Goal: Check status: Check status

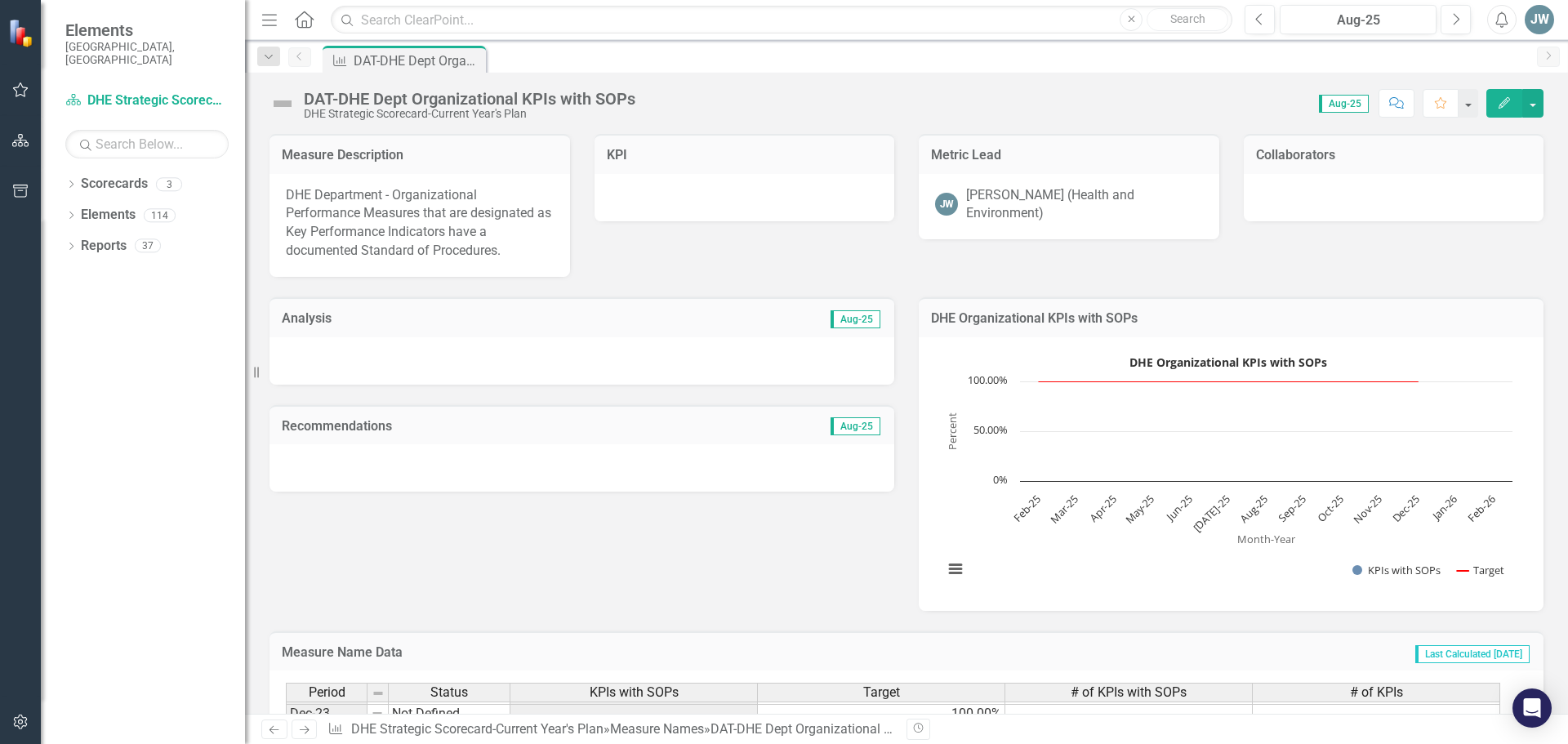
click at [987, 203] on div "[PERSON_NAME] (Health and Environment)" at bounding box center [1084, 205] width 237 height 38
click at [1003, 193] on div "[PERSON_NAME] (Health and Environment)" at bounding box center [1084, 205] width 237 height 38
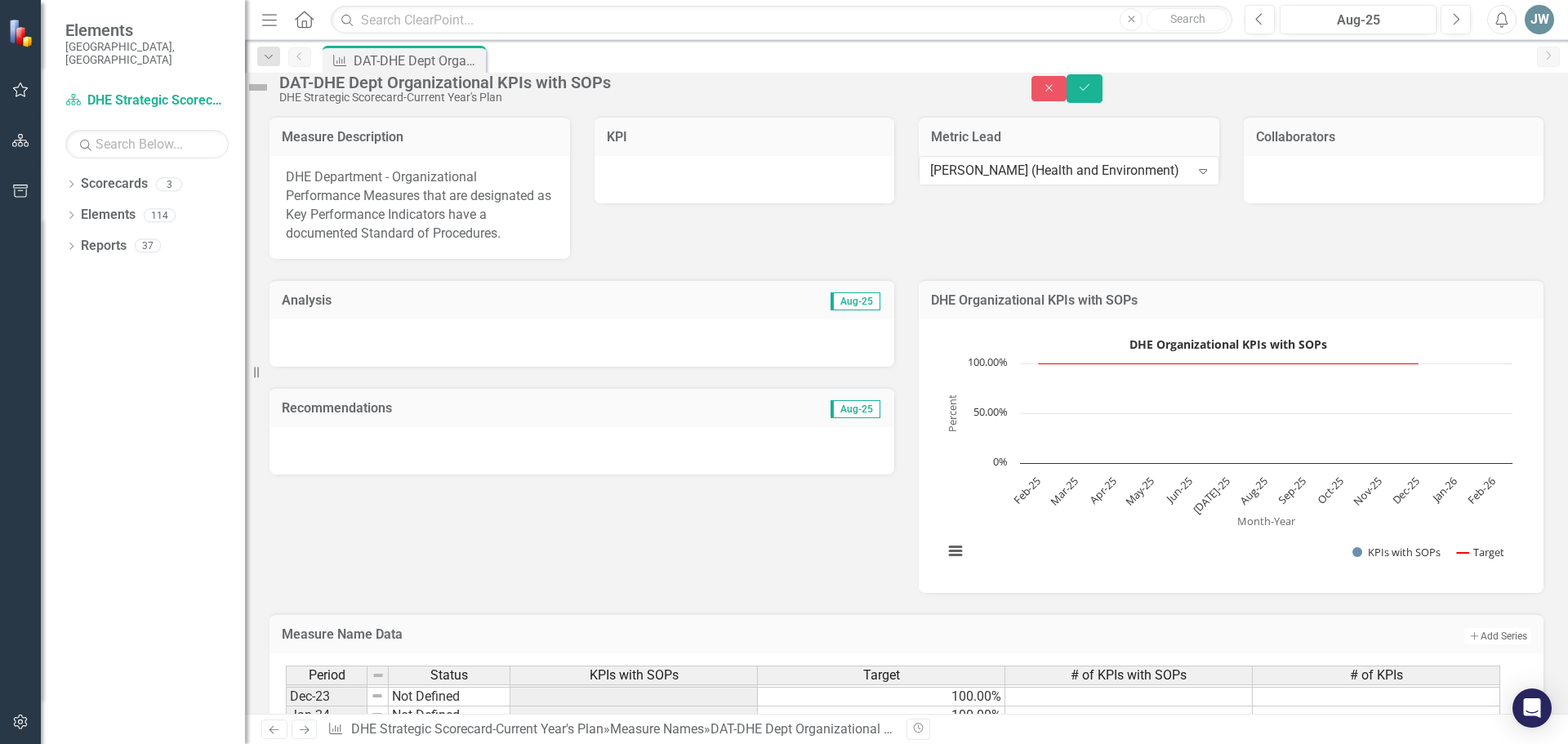
click at [791, 250] on div "Measure Description DHE Department - Organizational Performance Measures that a…" at bounding box center [906, 176] width 1298 height 163
click at [1056, 92] on icon "Close" at bounding box center [1049, 89] width 15 height 11
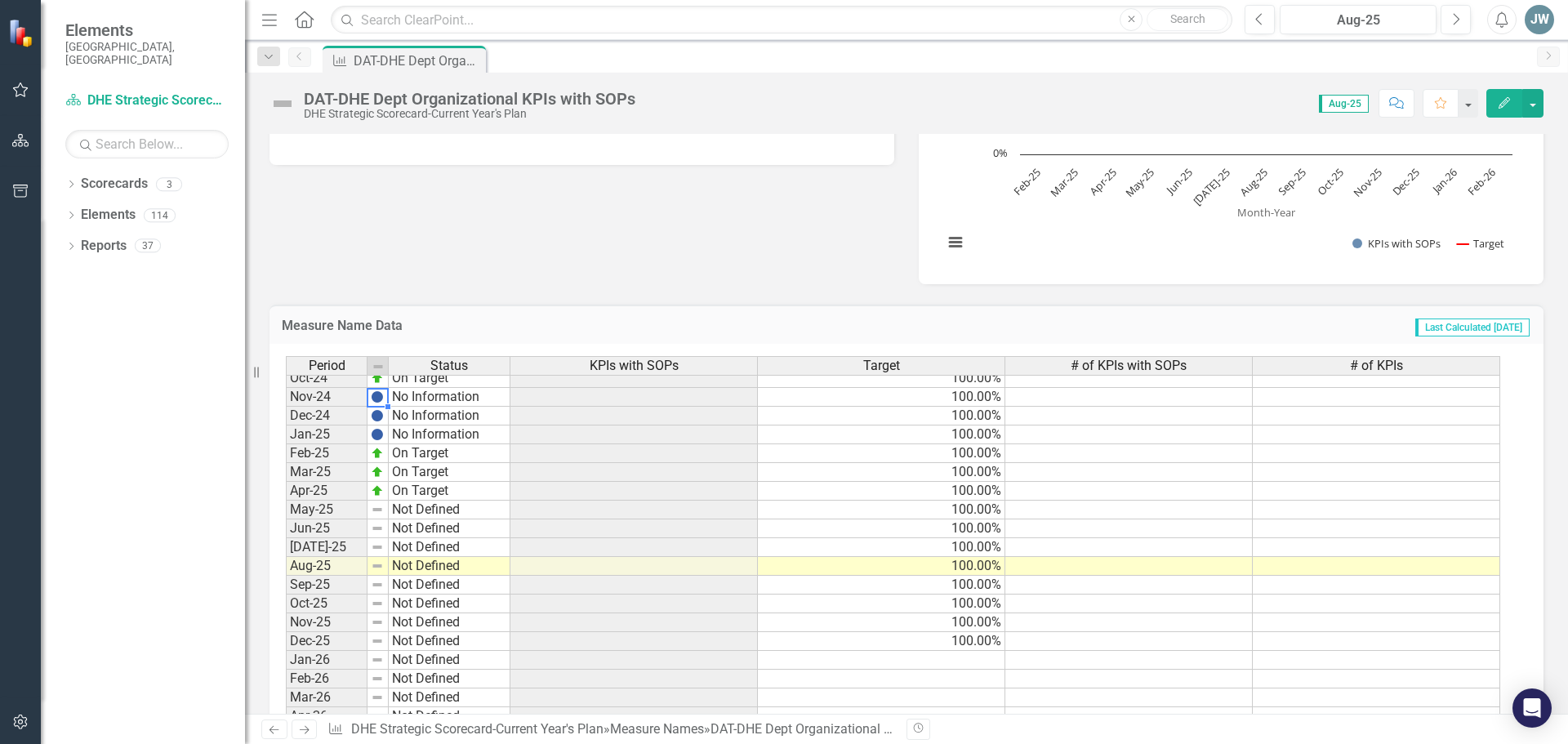
click at [387, 408] on div at bounding box center [388, 407] width 7 height 7
click at [379, 398] on img at bounding box center [377, 397] width 13 height 13
click at [415, 393] on td "No Information" at bounding box center [449, 397] width 121 height 19
click at [455, 399] on td "No Information" at bounding box center [449, 397] width 121 height 19
click at [455, 399] on td "No Information" at bounding box center [449, 397] width 121 height 19
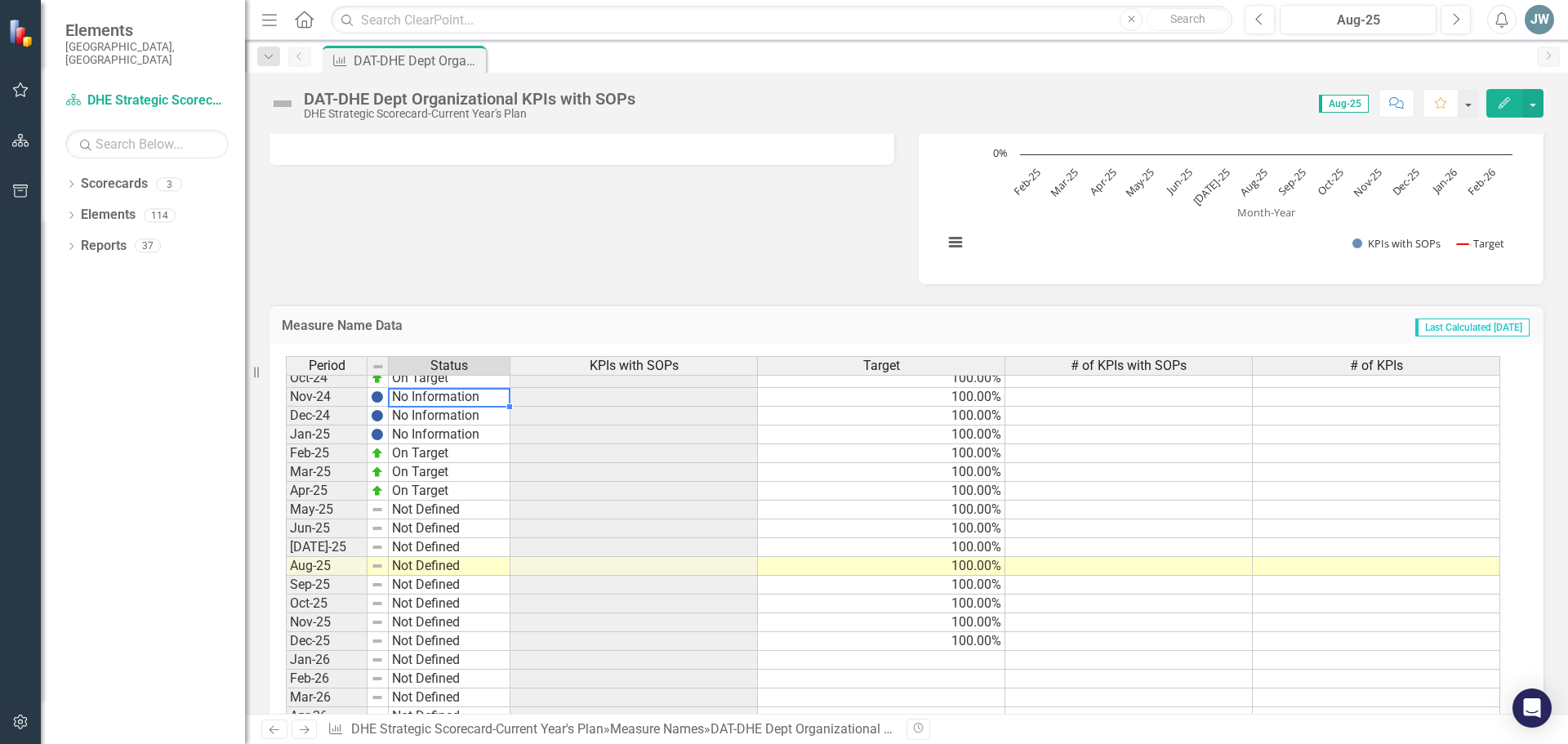
click at [455, 389] on div at bounding box center [449, 388] width 122 height 1
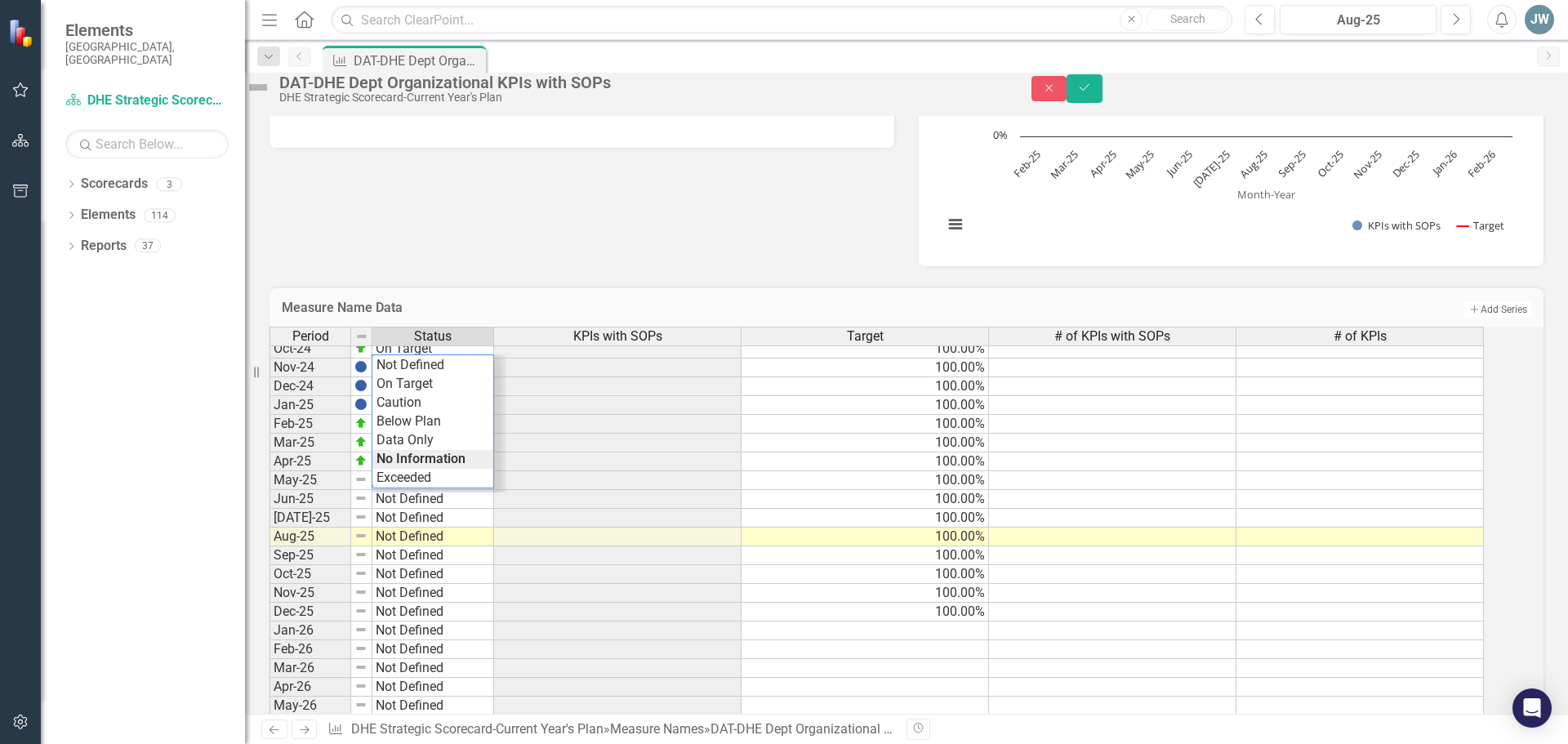
click at [485, 287] on div "Measure Name Data Add Add Series Period Status KPIs with SOPs Target # of KPIs …" at bounding box center [906, 536] width 1298 height 541
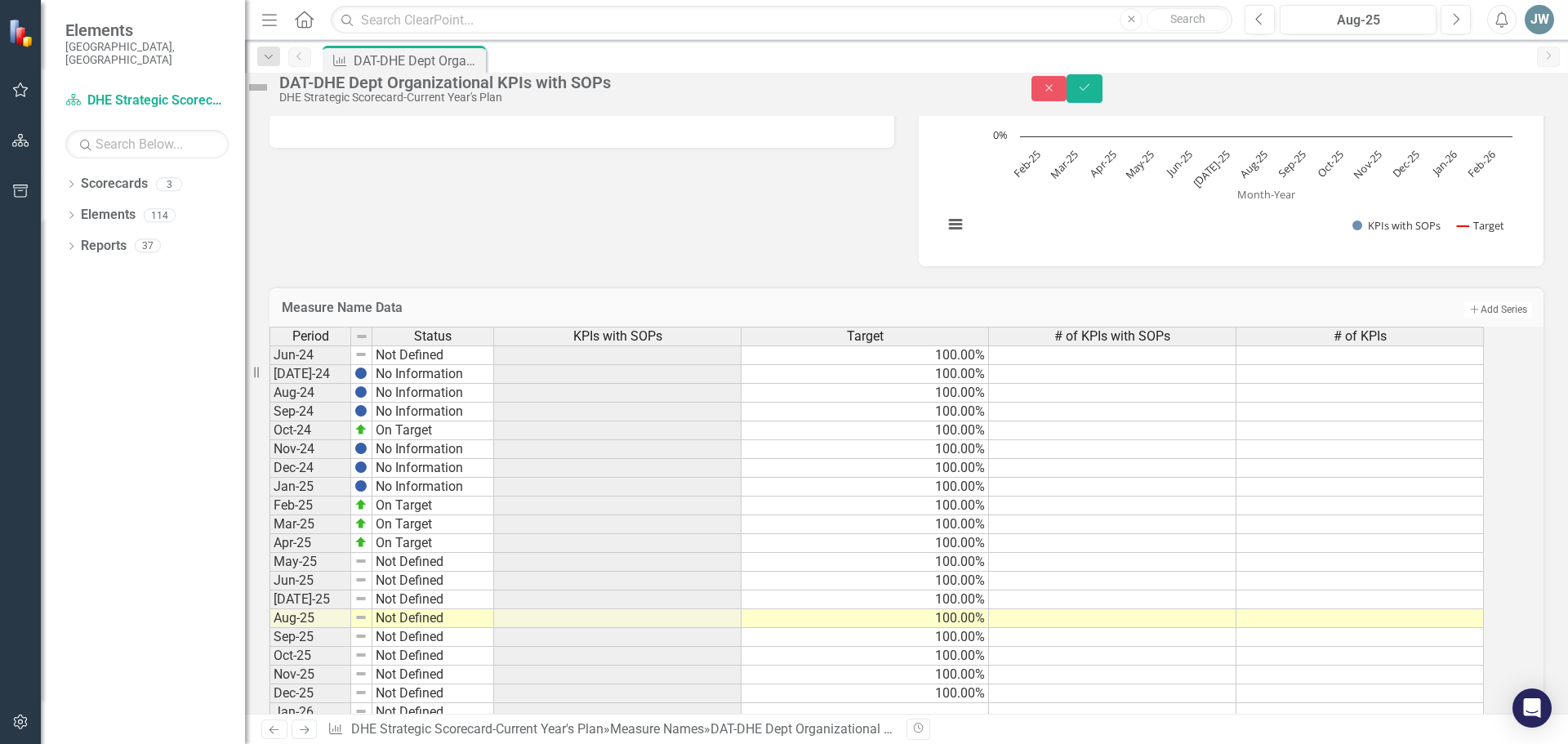
click at [413, 575] on tbody "Oct-22 Not Defined Nov-22 Not Defined Dec-22 Not Defined Jan-23 Not Defined Feb…" at bounding box center [382, 411] width 225 height 883
click at [413, 553] on td "On Target" at bounding box center [433, 543] width 121 height 19
click at [435, 553] on td "On Target" at bounding box center [433, 543] width 121 height 19
click at [489, 242] on div "Analysis Aug-25 Recommendations Aug-25 DHE Organizational KPIs with SOPs DHE Or…" at bounding box center [906, 98] width 1298 height 334
